Goal: Task Accomplishment & Management: Manage account settings

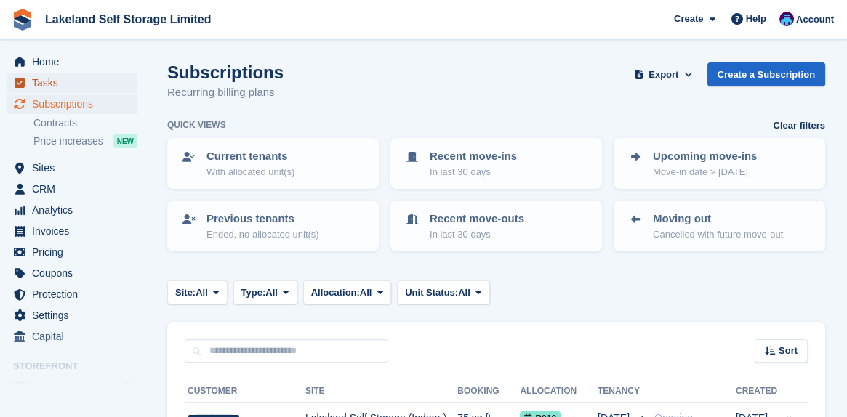
click at [48, 81] on span "Tasks" at bounding box center [75, 83] width 87 height 20
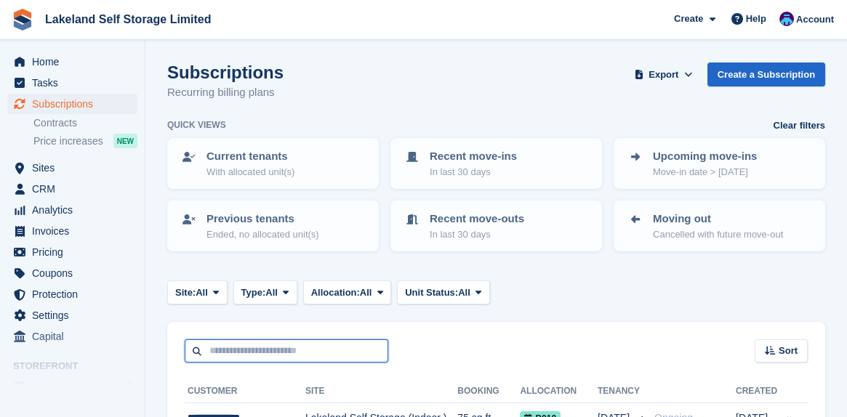
click at [219, 354] on input "text" at bounding box center [287, 352] width 204 height 24
type input "*"
type input "*****"
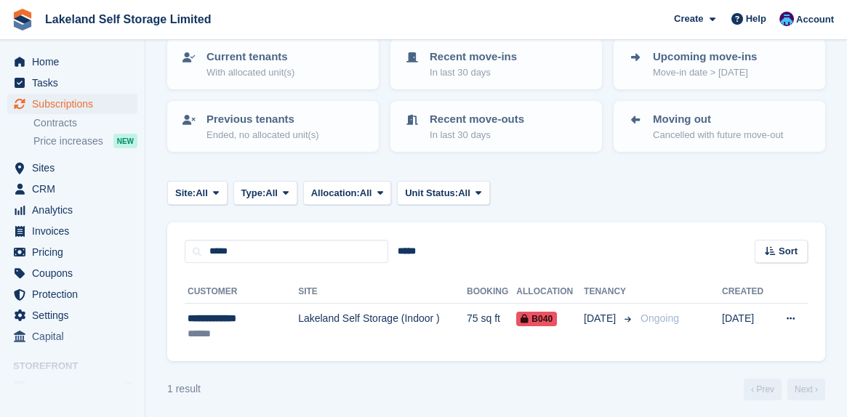
scroll to position [103, 0]
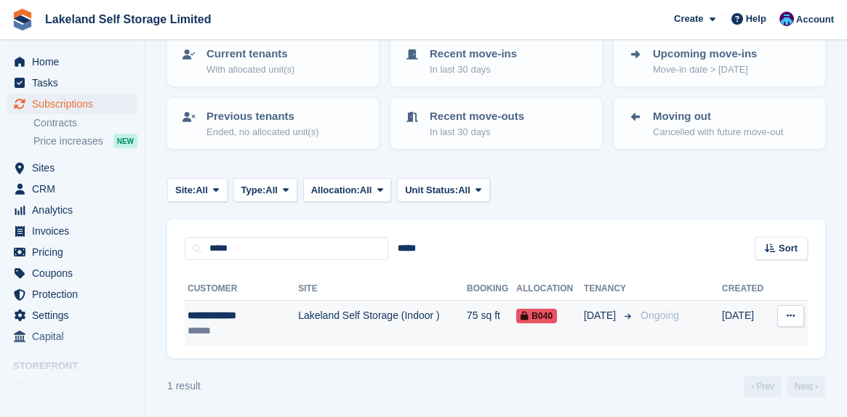
click at [310, 315] on td "Lakeland Self Storage (Indoor )" at bounding box center [382, 324] width 169 height 46
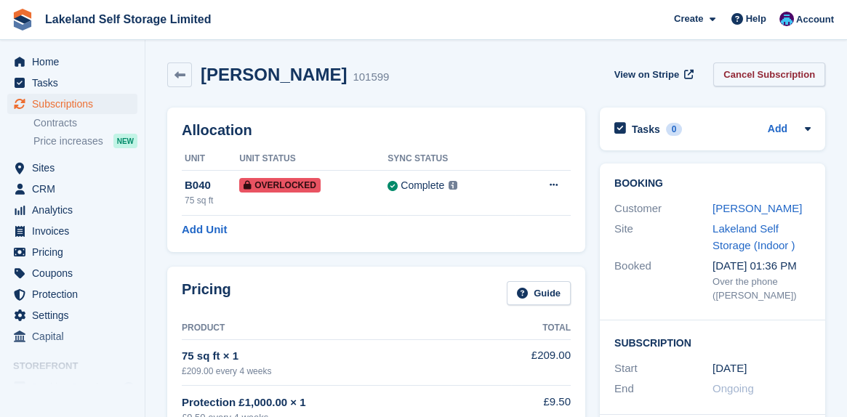
click at [753, 76] on link "Cancel Subscription" at bounding box center [769, 75] width 112 height 24
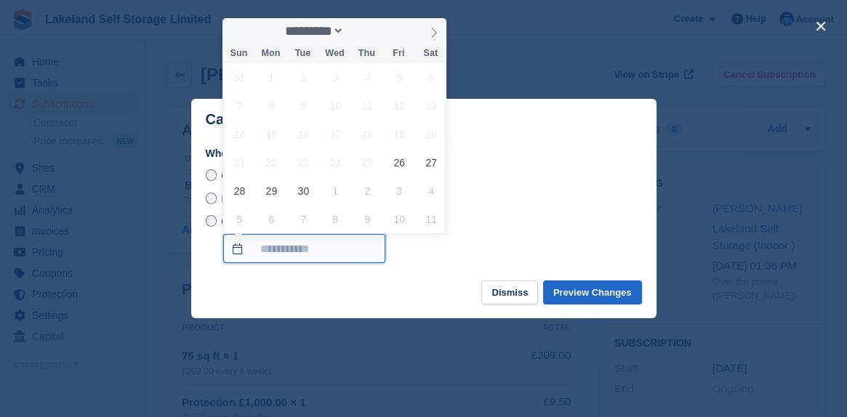
click at [239, 251] on input "On a custom date" at bounding box center [304, 248] width 162 height 29
click at [399, 165] on span "26" at bounding box center [399, 162] width 28 height 28
type input "**********"
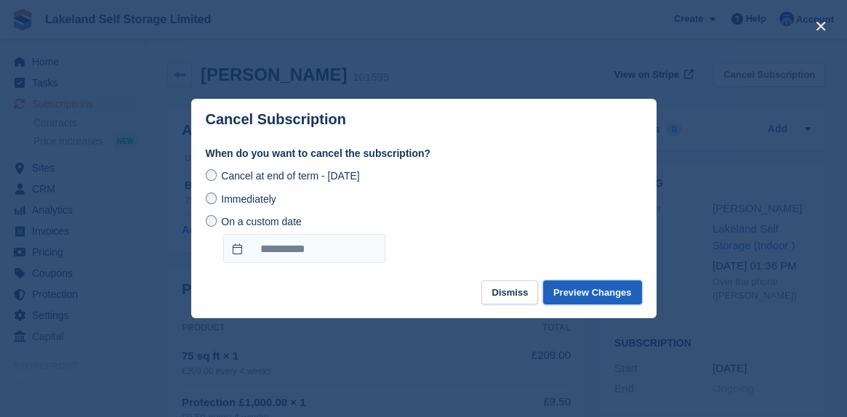
click at [569, 300] on button "Preview Changes" at bounding box center [592, 293] width 99 height 24
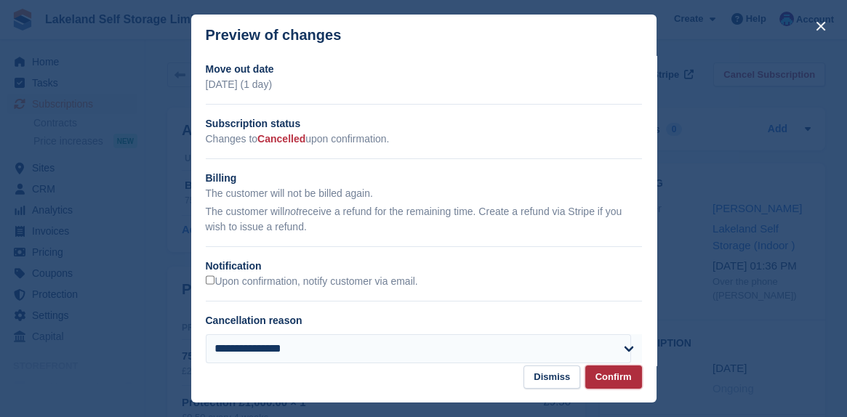
click at [607, 381] on button "Confirm" at bounding box center [613, 378] width 57 height 24
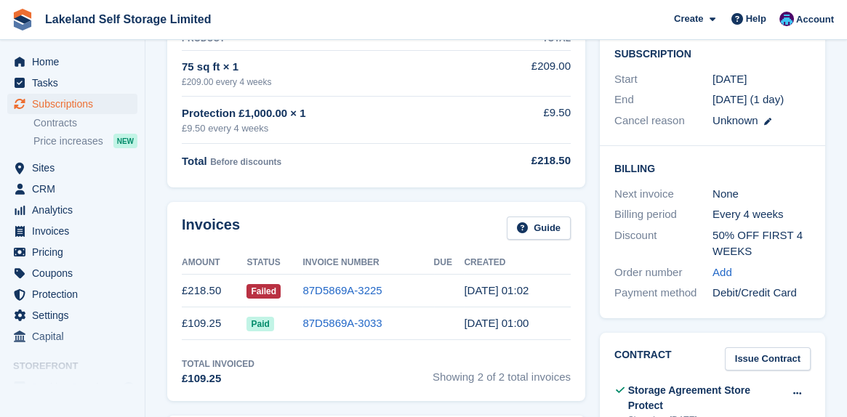
scroll to position [218, 0]
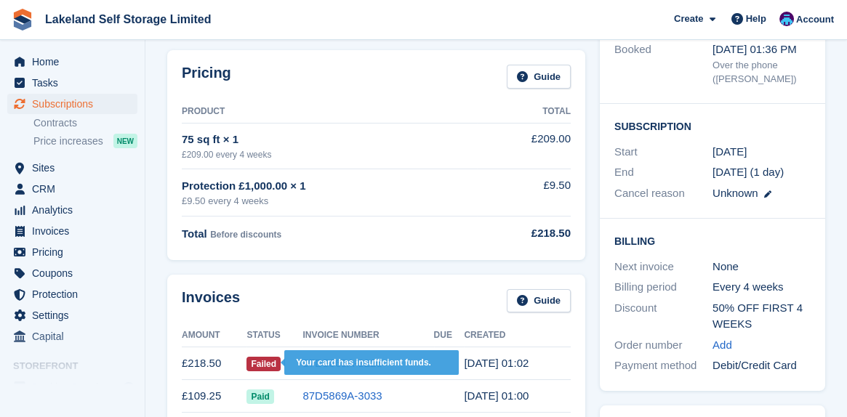
click at [263, 364] on span "Failed" at bounding box center [264, 364] width 34 height 15
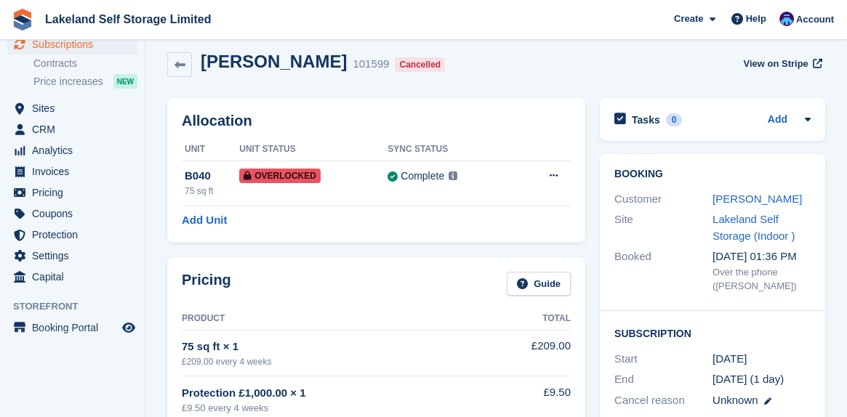
scroll to position [0, 0]
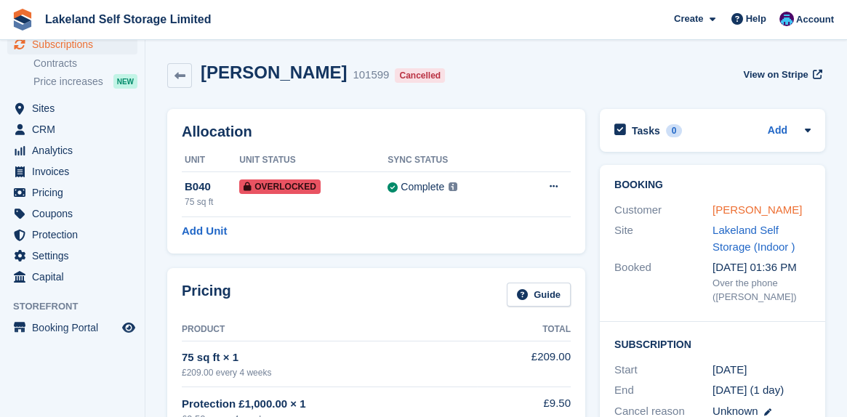
click at [724, 211] on link "[PERSON_NAME]" at bounding box center [757, 210] width 89 height 12
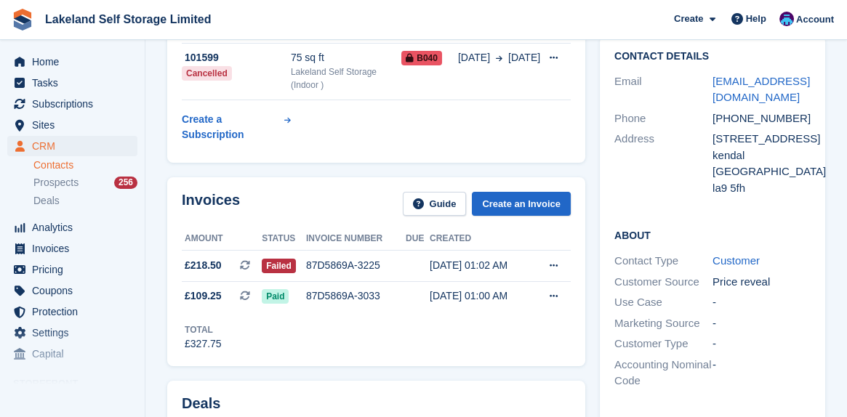
scroll to position [73, 0]
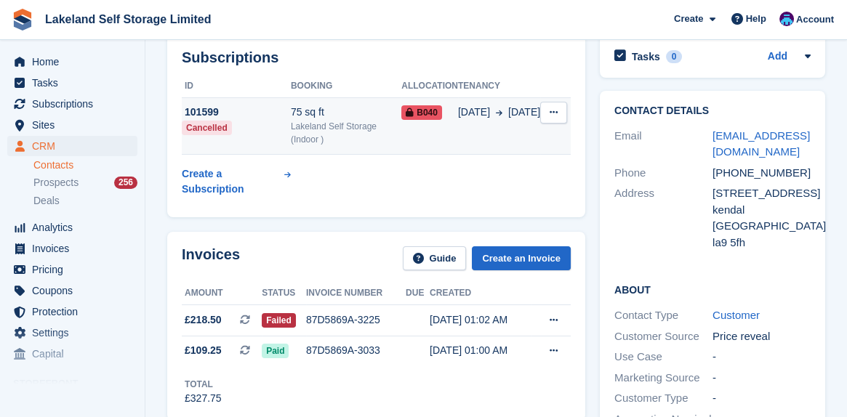
click at [556, 110] on icon at bounding box center [554, 112] width 8 height 9
click at [554, 112] on icon at bounding box center [554, 112] width 8 height 9
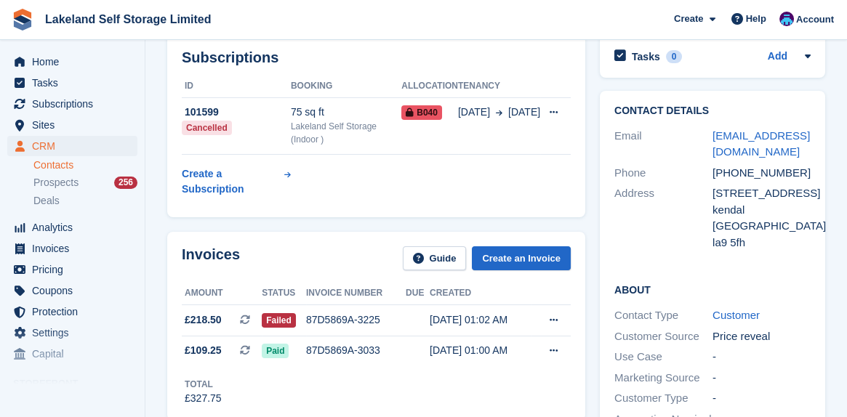
click at [313, 187] on div "Subscriptions ID Booking Allocation Tenancy 101599 Cancelled 75 sq ft Lakeland …" at bounding box center [376, 126] width 418 height 183
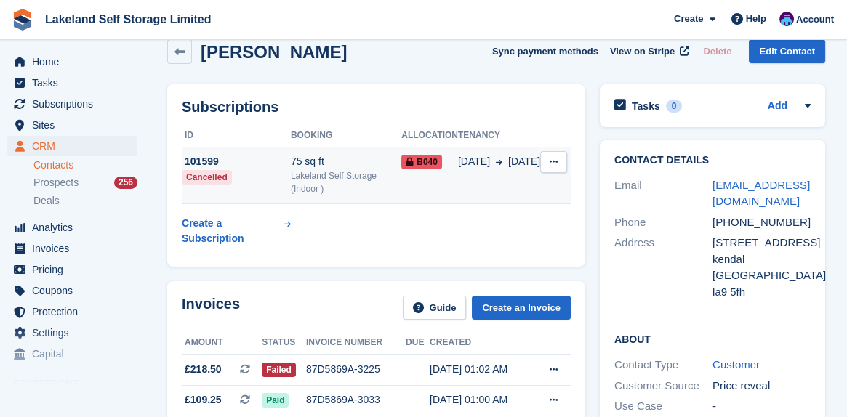
scroll to position [0, 0]
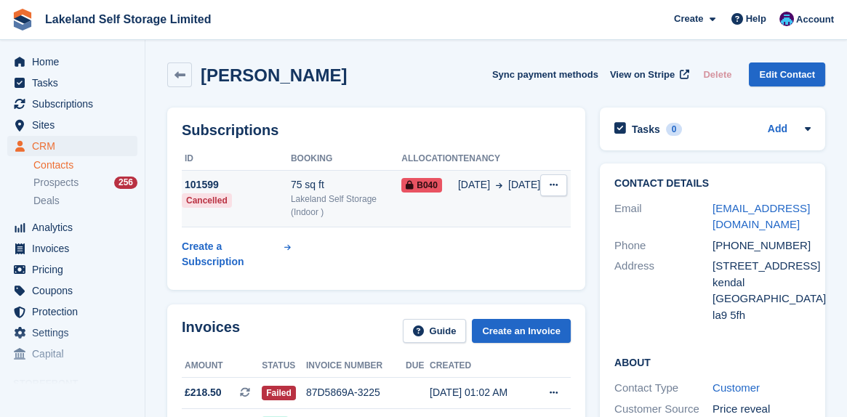
click at [420, 188] on span "B040" at bounding box center [421, 185] width 41 height 15
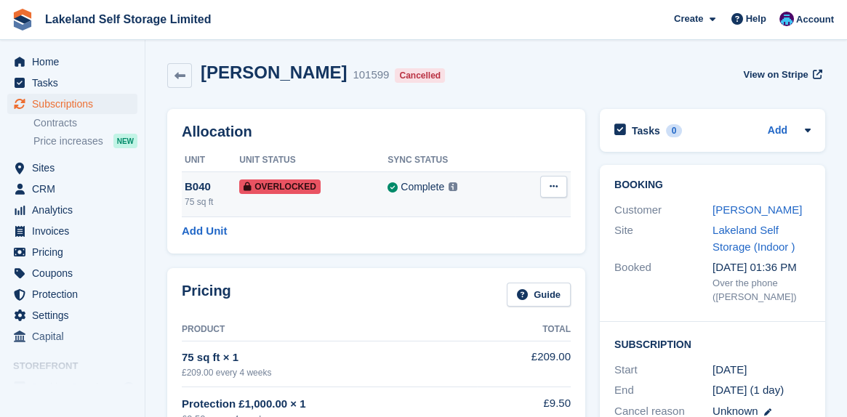
click at [548, 188] on button at bounding box center [553, 187] width 27 height 22
click at [497, 217] on p "Remove Overlock" at bounding box center [497, 215] width 127 height 19
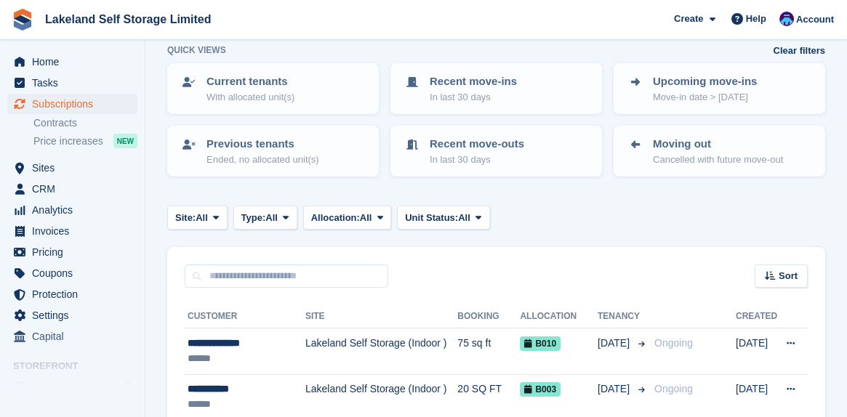
scroll to position [73, 0]
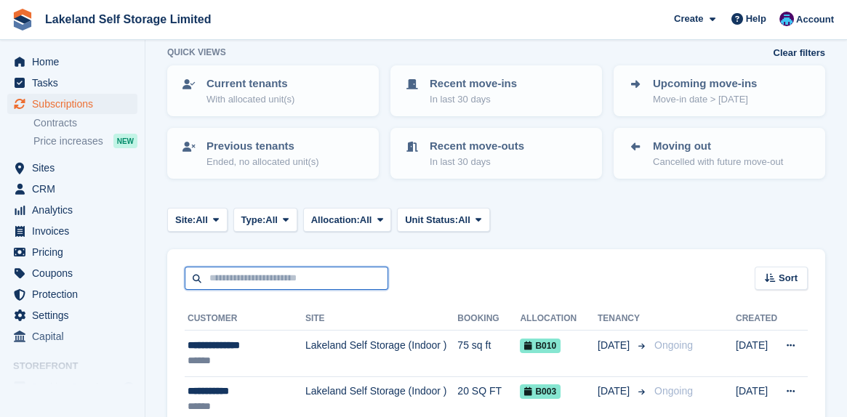
click at [212, 271] on input "text" at bounding box center [287, 279] width 204 height 24
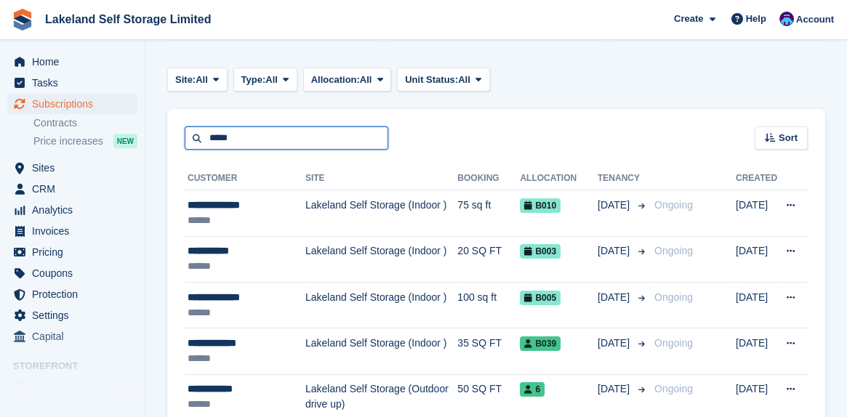
scroll to position [0, 0]
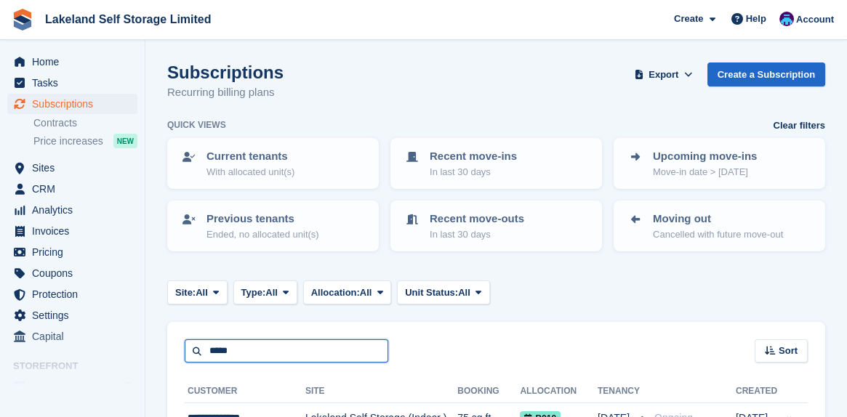
type input "*****"
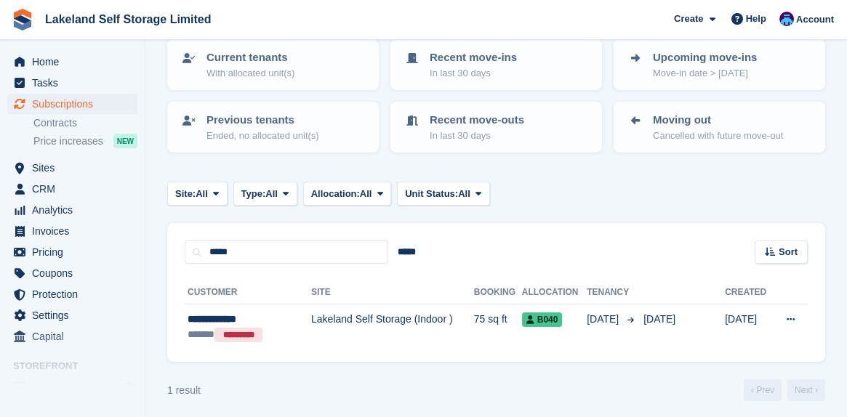
scroll to position [103, 0]
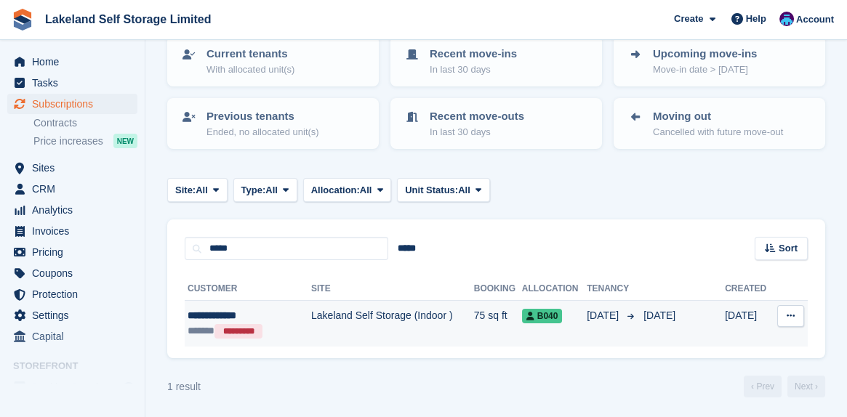
click at [343, 316] on td "Lakeland Self Storage (Indoor )" at bounding box center [392, 324] width 163 height 47
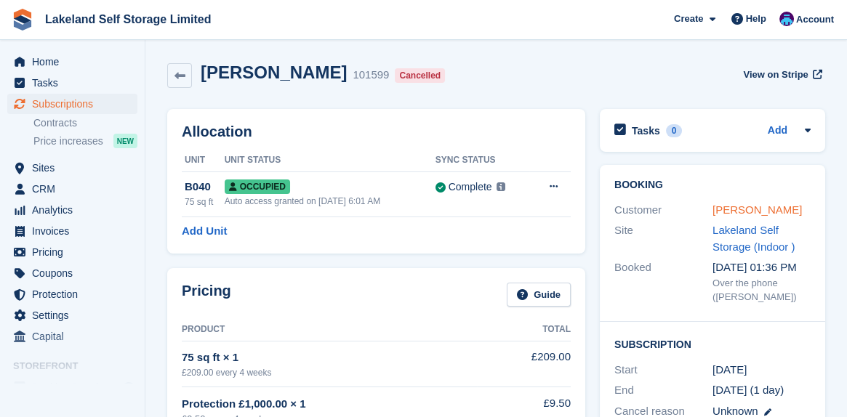
click at [732, 211] on link "[PERSON_NAME]" at bounding box center [757, 210] width 89 height 12
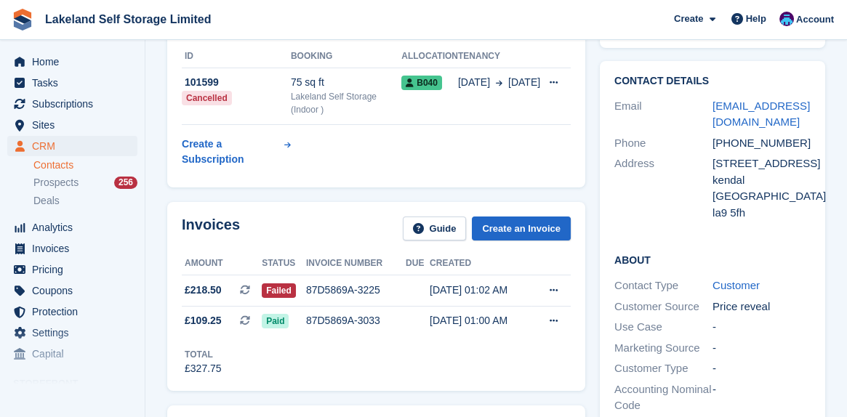
scroll to position [73, 0]
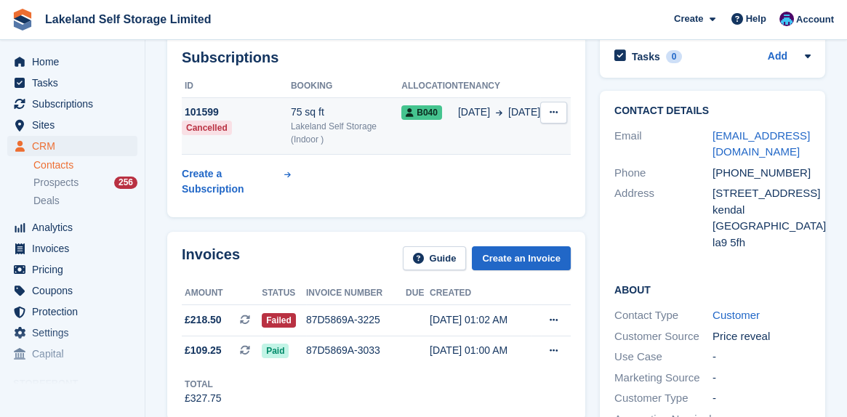
click at [431, 111] on span "B040" at bounding box center [421, 112] width 41 height 15
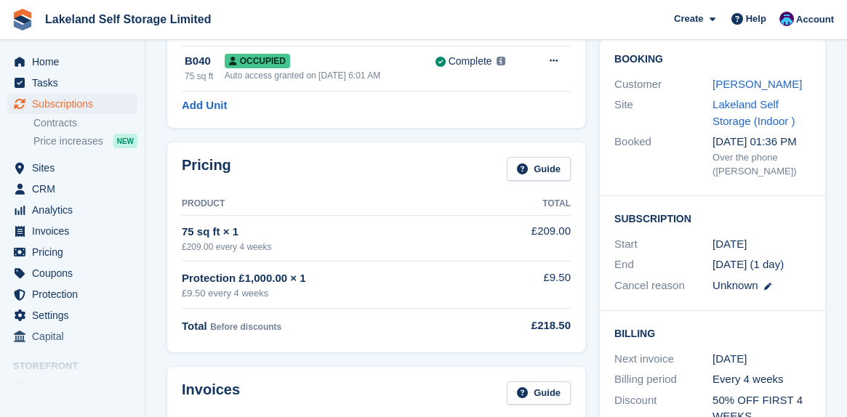
scroll to position [145, 0]
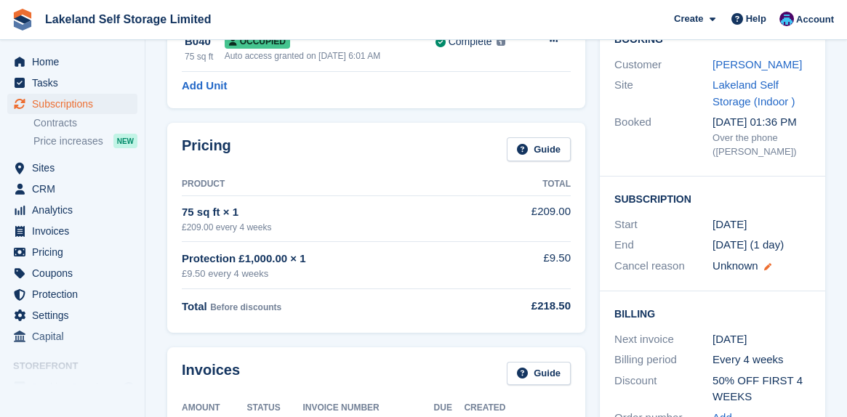
click at [766, 268] on icon at bounding box center [767, 266] width 7 height 7
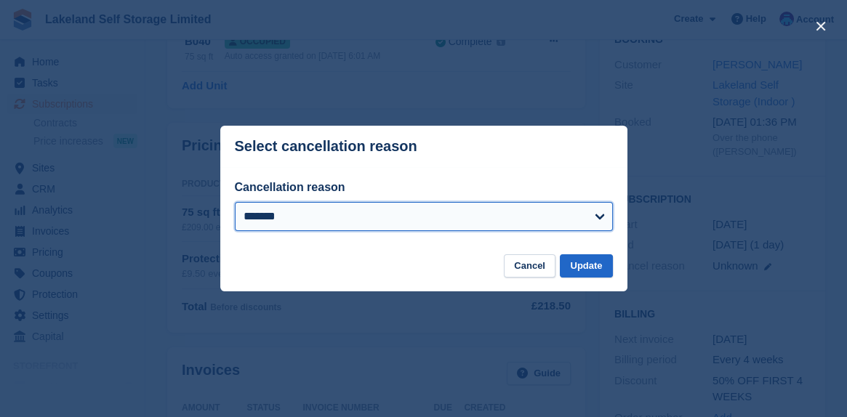
click at [599, 217] on select "**********" at bounding box center [424, 216] width 378 height 29
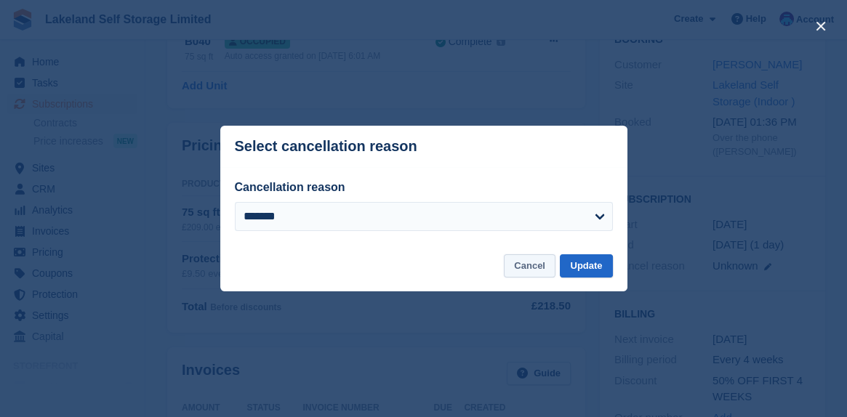
click at [534, 271] on button "Cancel" at bounding box center [530, 267] width 52 height 24
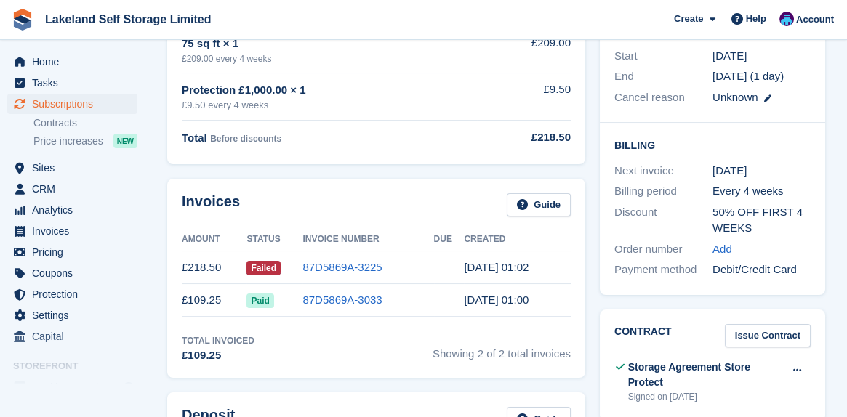
scroll to position [291, 0]
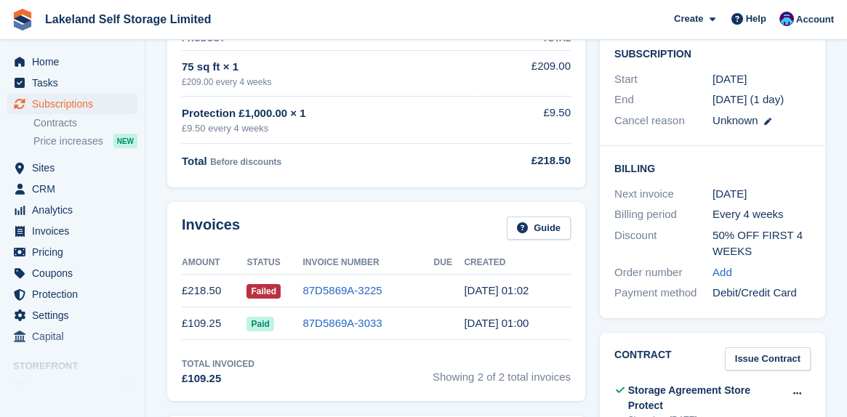
click at [725, 196] on div "[DATE]" at bounding box center [762, 194] width 98 height 17
click at [643, 199] on div "Next invoice" at bounding box center [664, 194] width 98 height 17
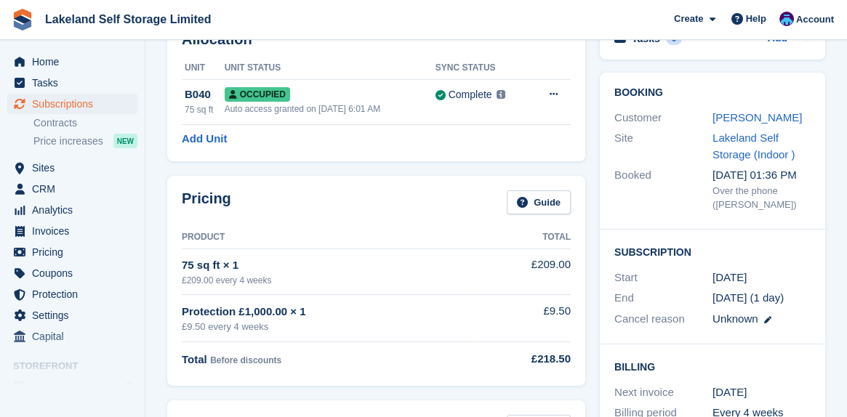
scroll to position [73, 0]
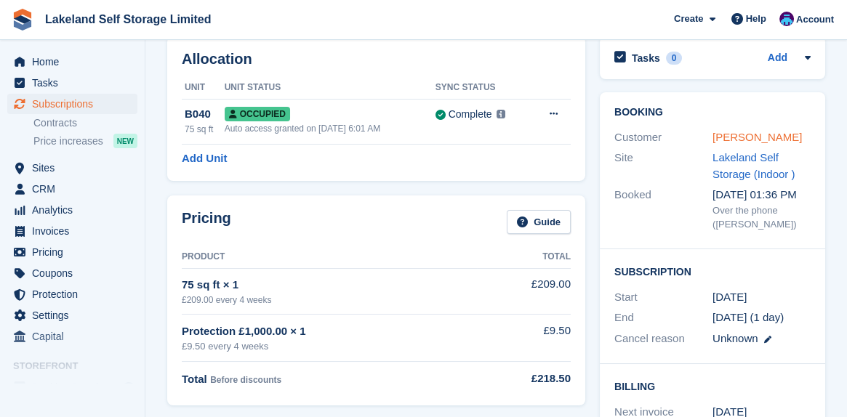
click at [730, 140] on link "[PERSON_NAME]" at bounding box center [757, 137] width 89 height 12
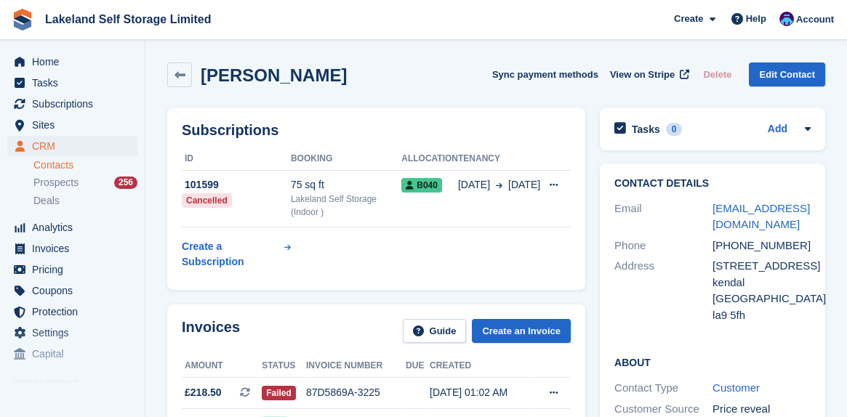
click at [240, 79] on h2 "[PERSON_NAME]" at bounding box center [274, 75] width 146 height 20
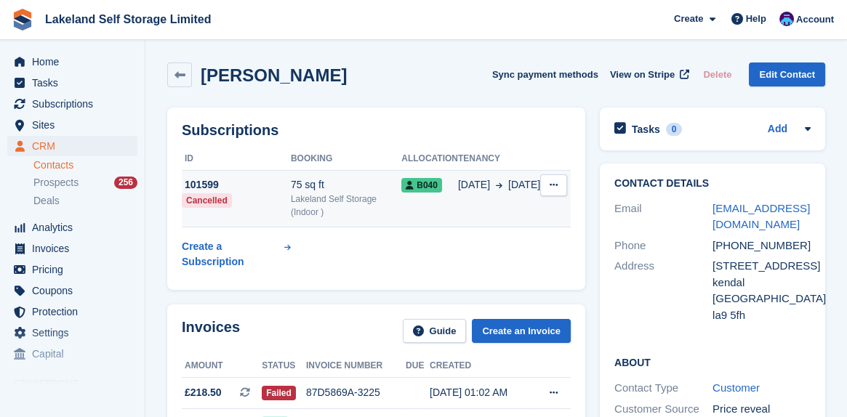
click at [429, 186] on span "B040" at bounding box center [421, 185] width 41 height 15
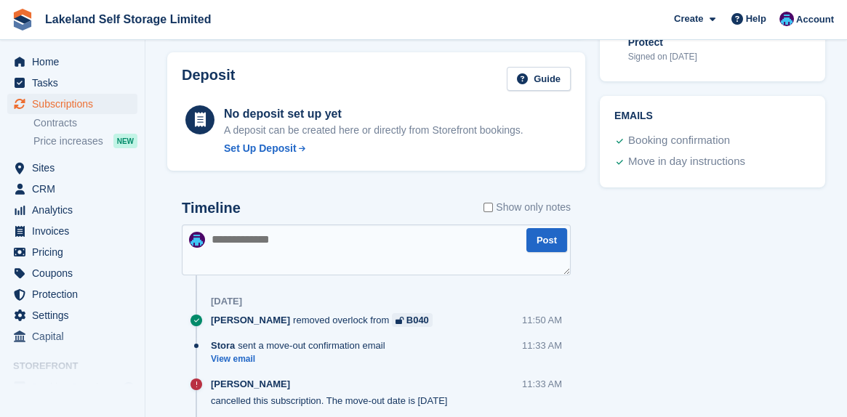
scroll to position [727, 0]
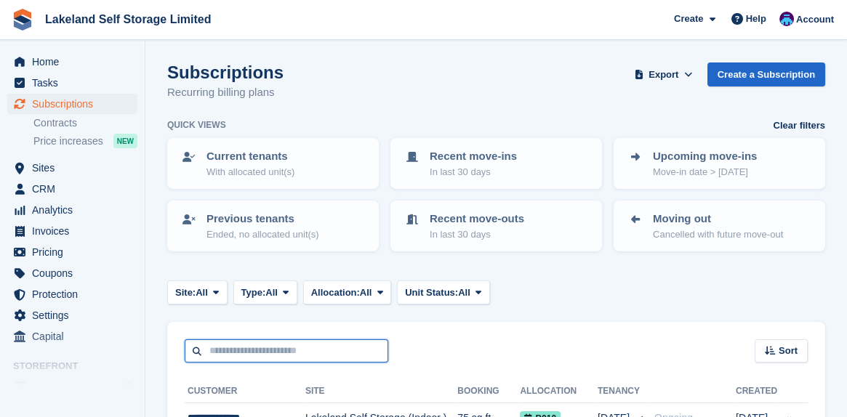
click at [246, 345] on input "text" at bounding box center [287, 352] width 204 height 24
type input "*****"
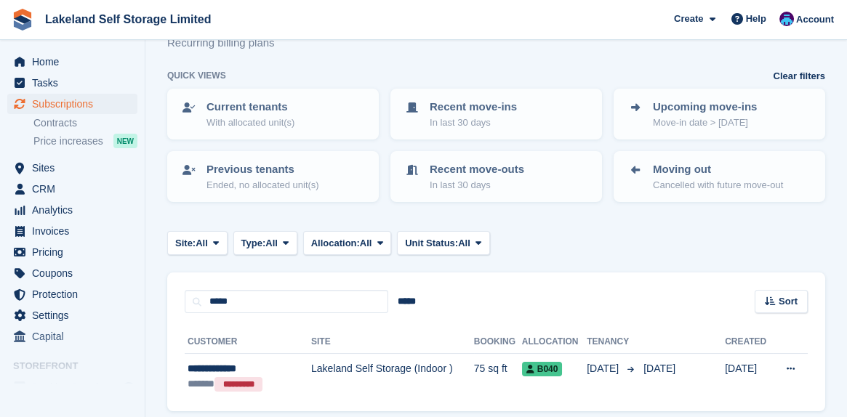
scroll to position [73, 0]
